Goal: Task Accomplishment & Management: Manage account settings

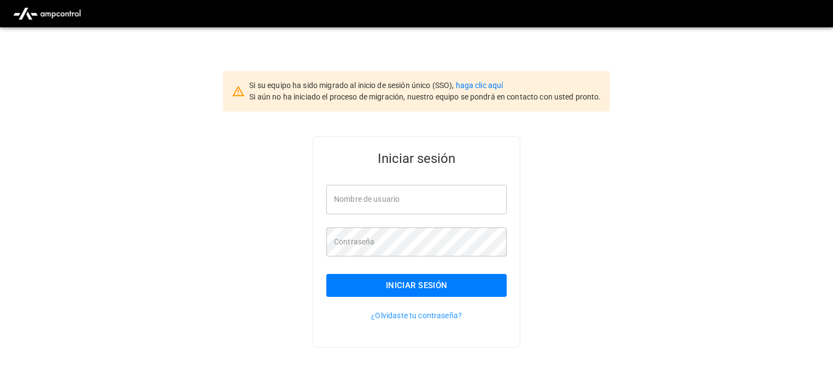
type input "**********"
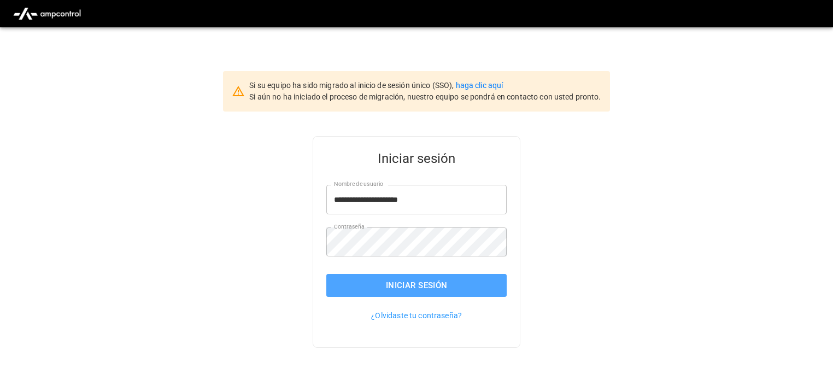
click at [476, 290] on button "Iniciar sesión" at bounding box center [416, 285] width 180 height 23
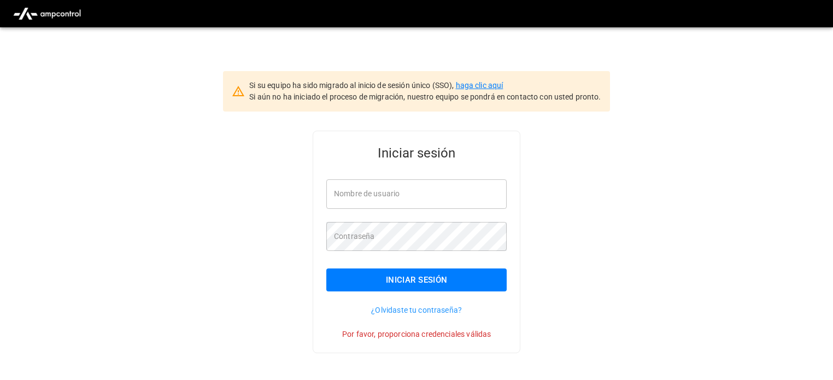
click at [496, 85] on link "haga clic aquí" at bounding box center [480, 85] width 48 height 9
